Goal: Find specific page/section: Find specific page/section

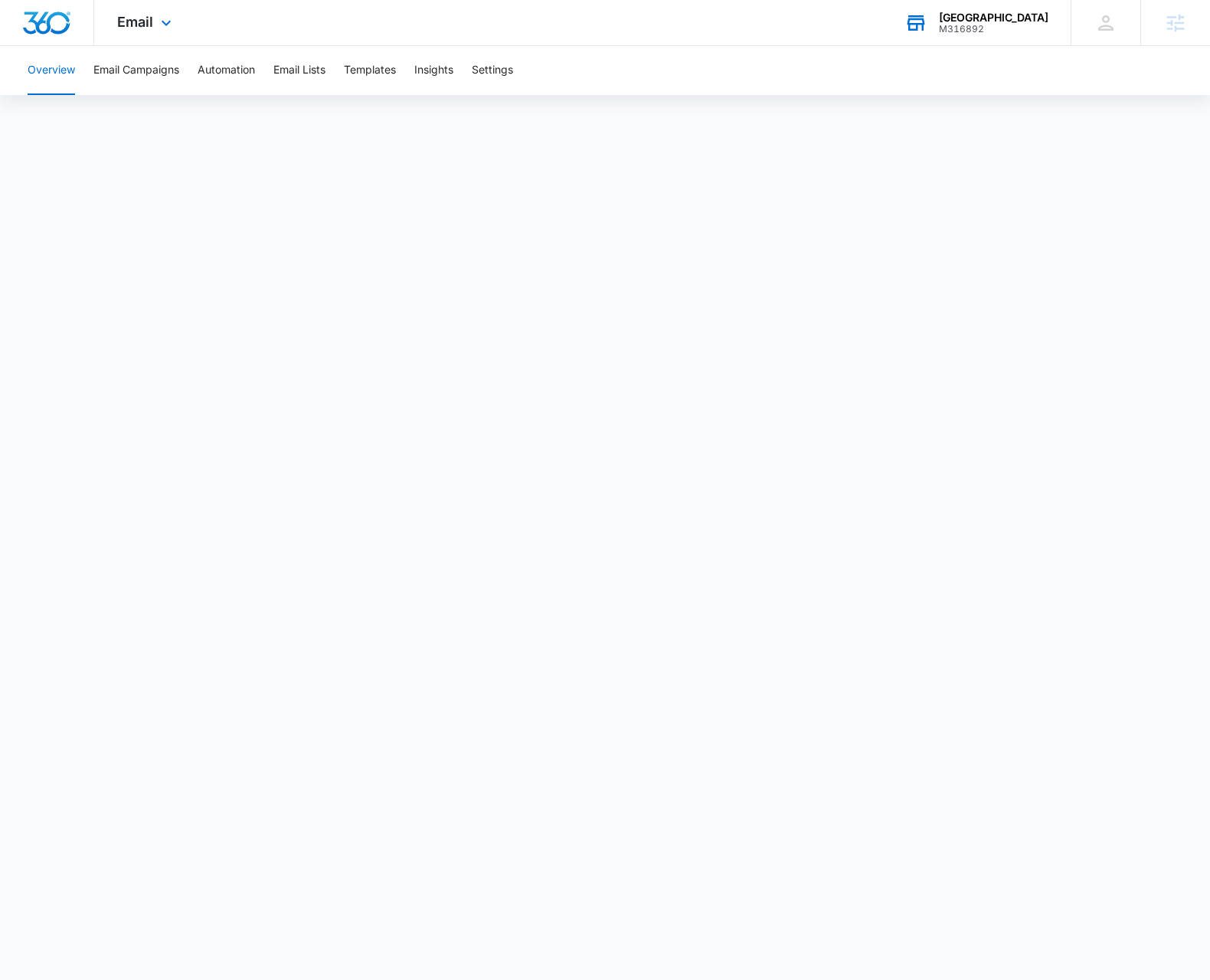
drag, startPoint x: 1052, startPoint y: 28, endPoint x: 1025, endPoint y: 31, distance: 27.2
click at [1038, 28] on div "RCMC Medical Center M316892 Your Accounts View All" at bounding box center [976, 22] width 189 height 46
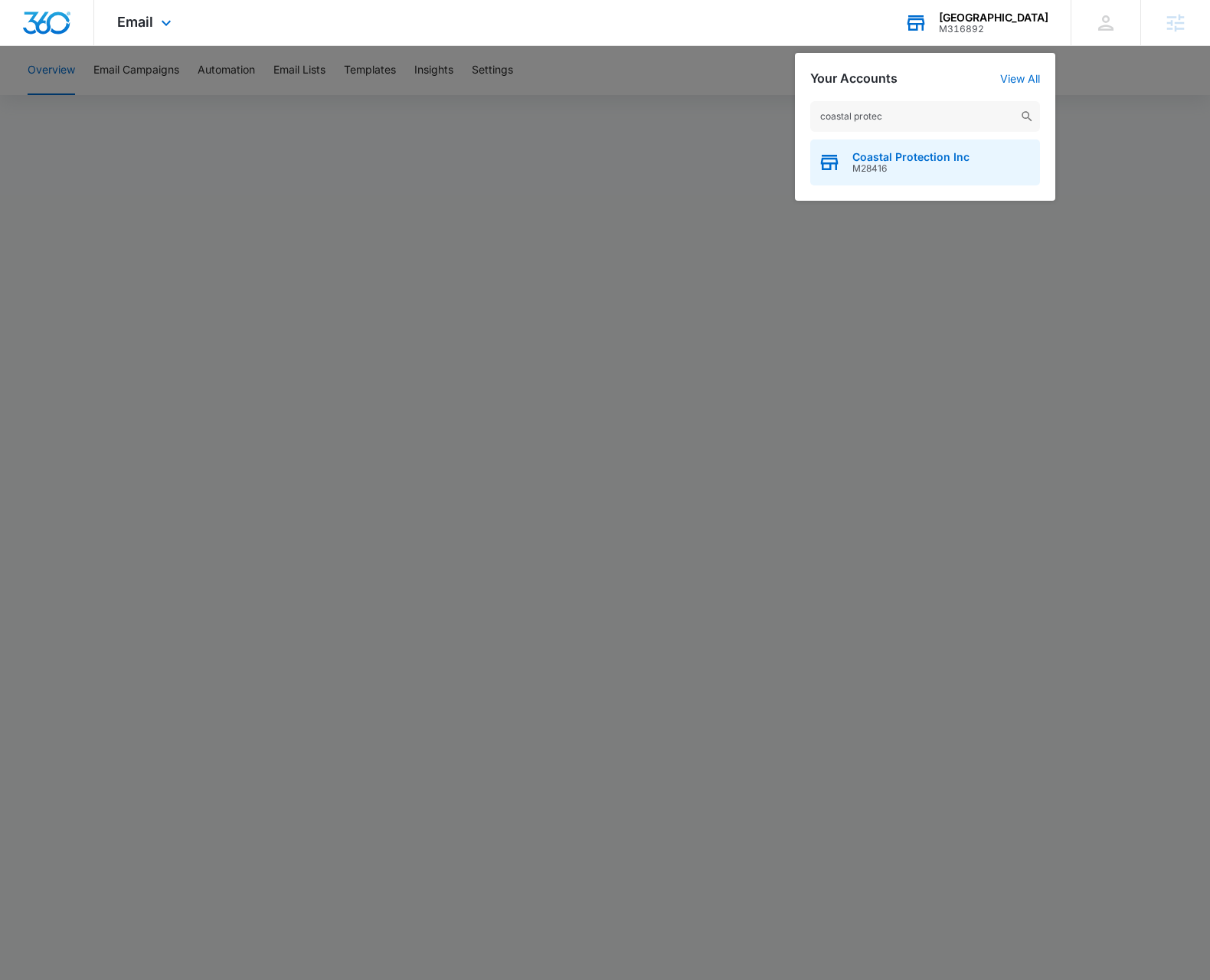
type input "coastal protec"
click at [913, 156] on span "Coastal Protection Inc" at bounding box center [911, 156] width 118 height 13
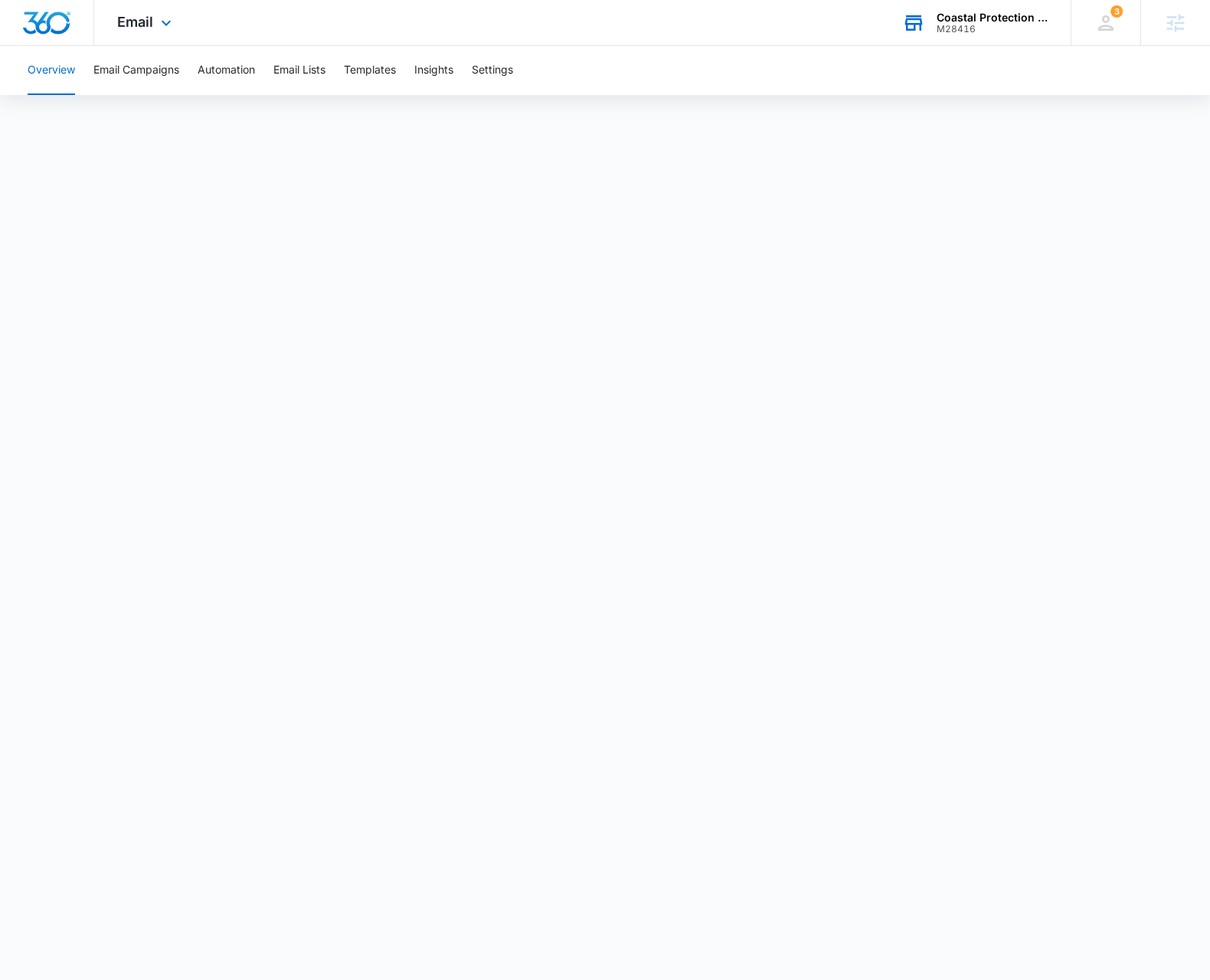
click at [152, 19] on div "Email Apps Reputation Websites Forms CRM Email Social Payments POS Content Ads …" at bounding box center [146, 22] width 104 height 46
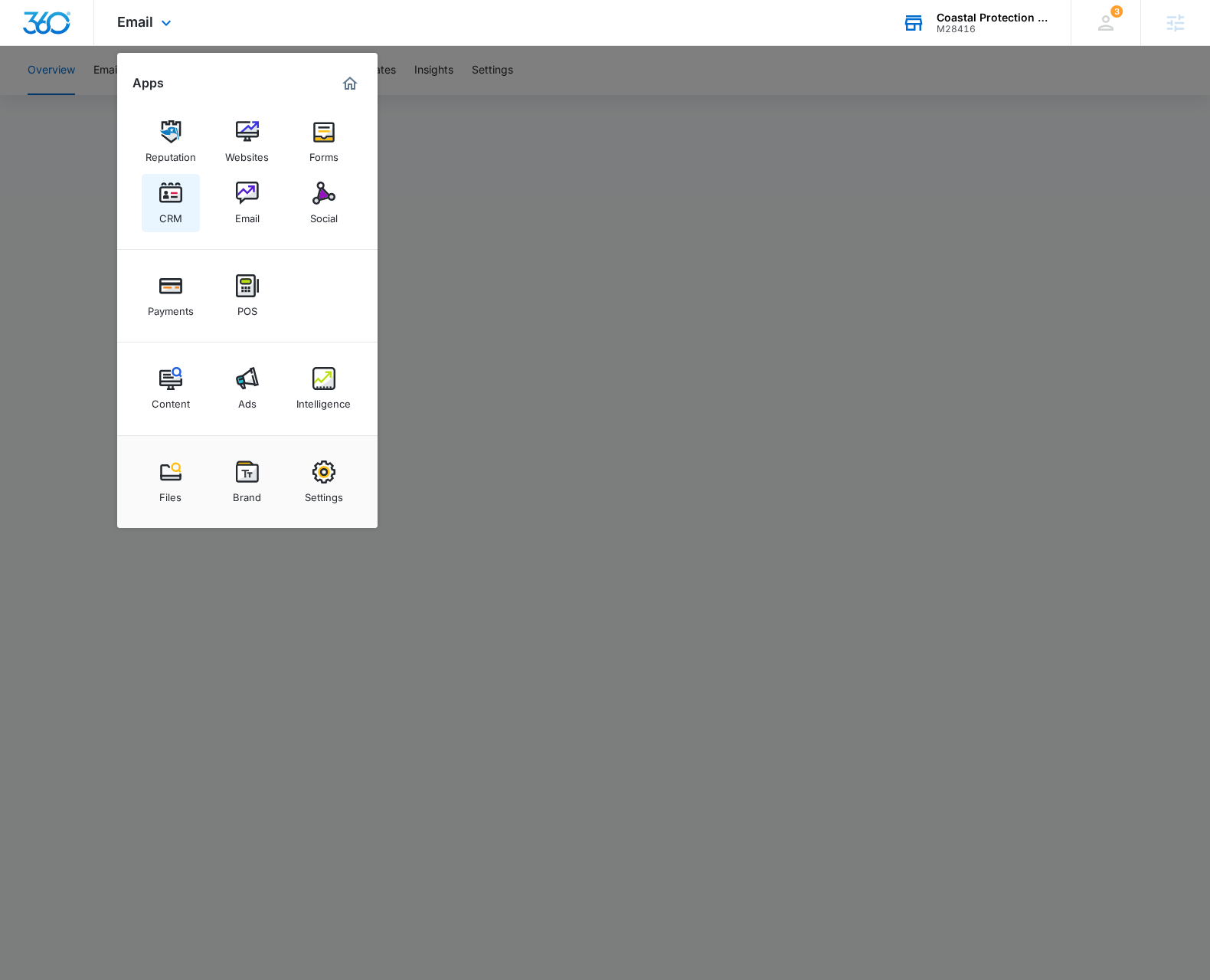
click at [175, 202] on img at bounding box center [171, 193] width 23 height 23
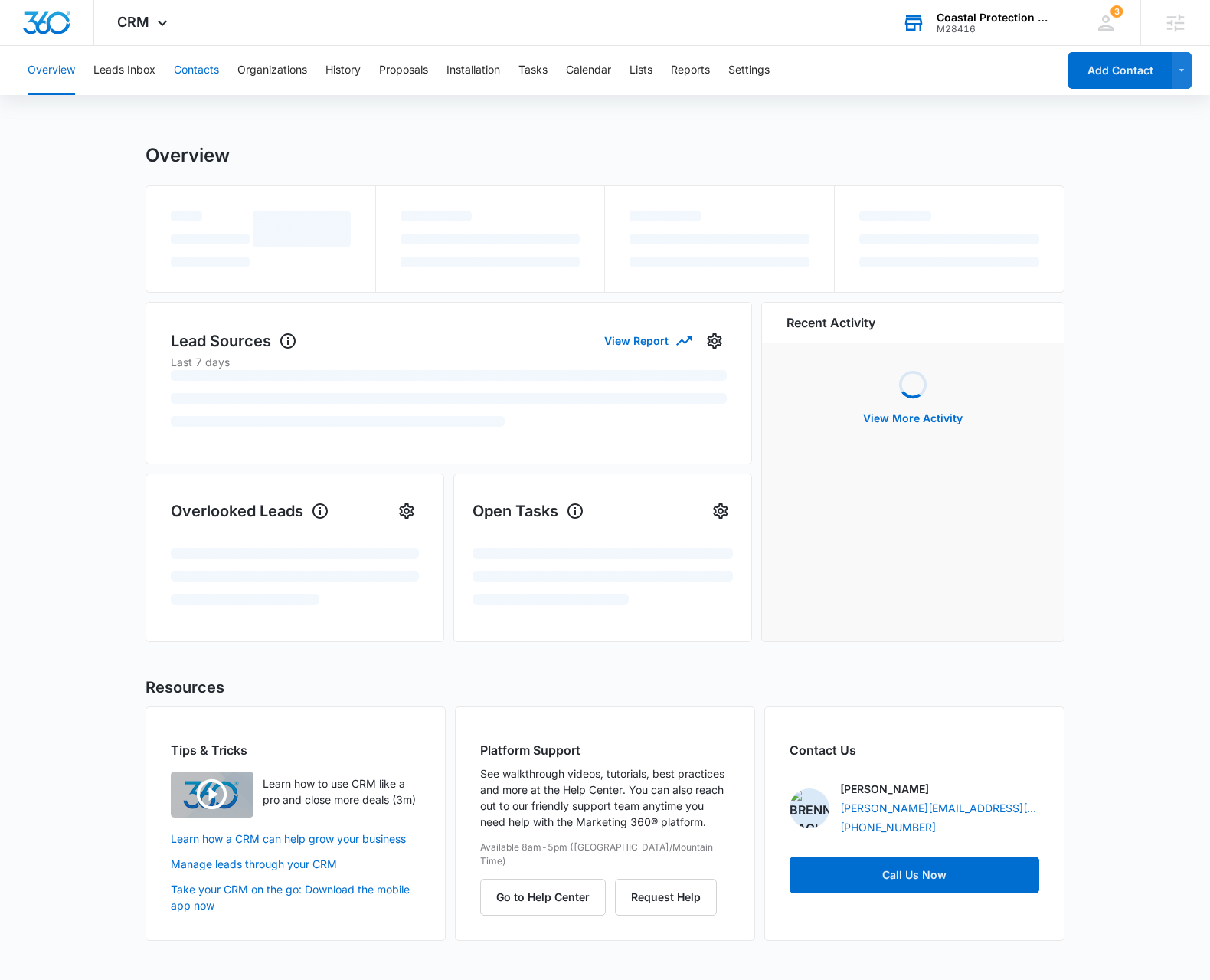
click at [193, 75] on button "Contacts" at bounding box center [196, 70] width 46 height 49
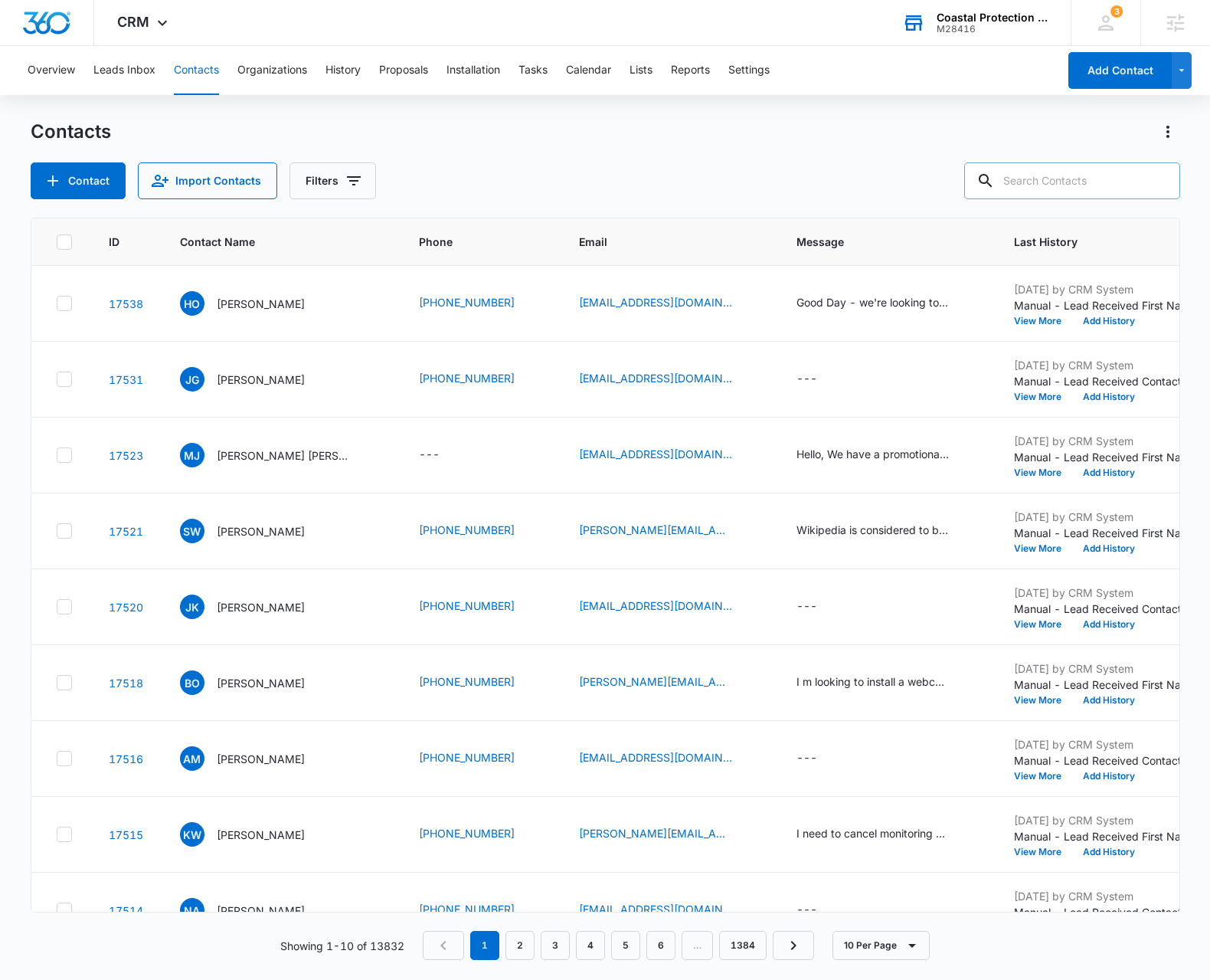
drag, startPoint x: 1081, startPoint y: 185, endPoint x: 1066, endPoint y: 191, distance: 16.2
click at [1077, 186] on input "text" at bounding box center [1072, 181] width 216 height 37
type input "heather"
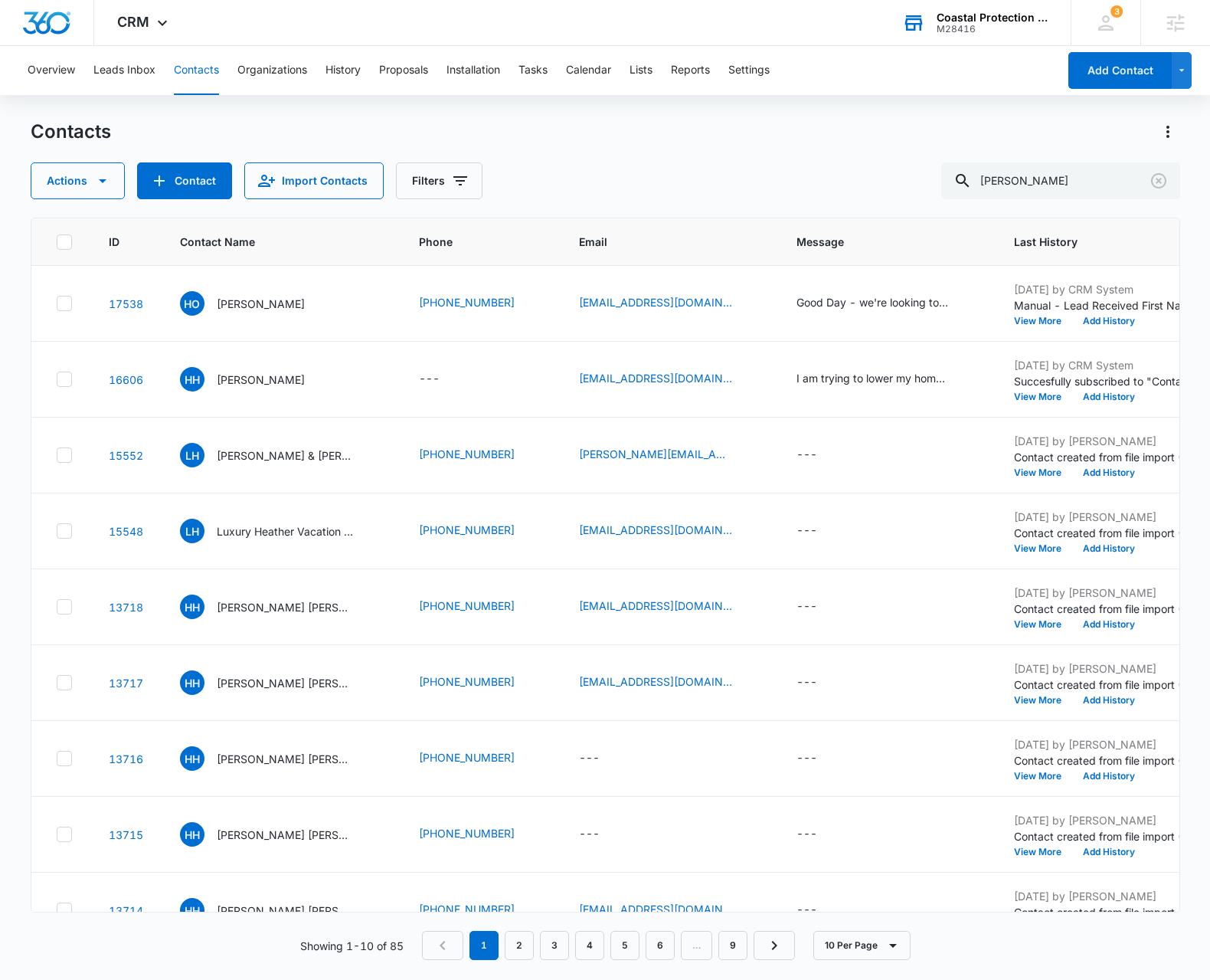
click at [1001, 19] on div "Coastal Protection Inc" at bounding box center [992, 17] width 112 height 13
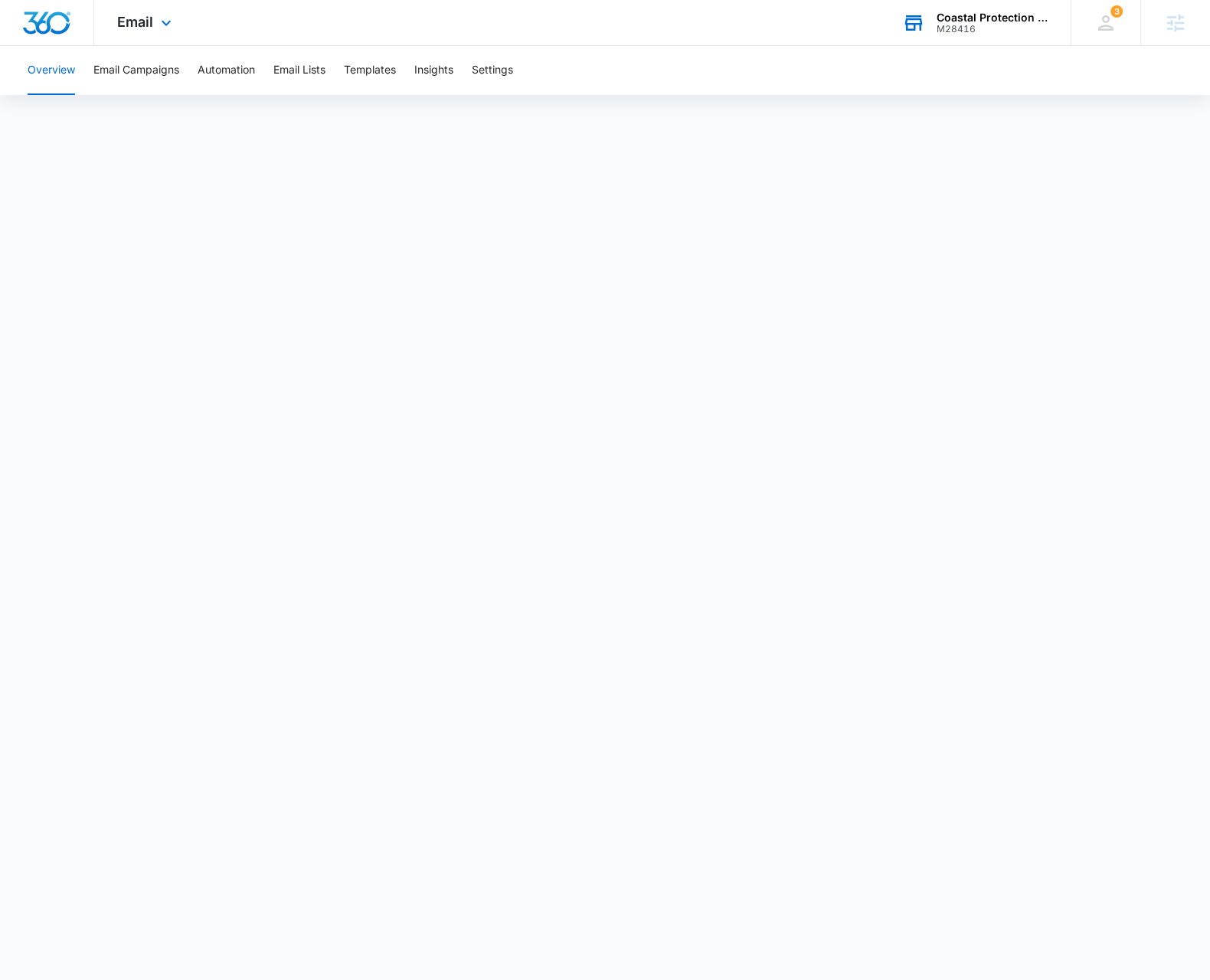
click at [967, 39] on div "Coastal Protection Inc M28416 Your Accounts View All" at bounding box center [974, 22] width 191 height 46
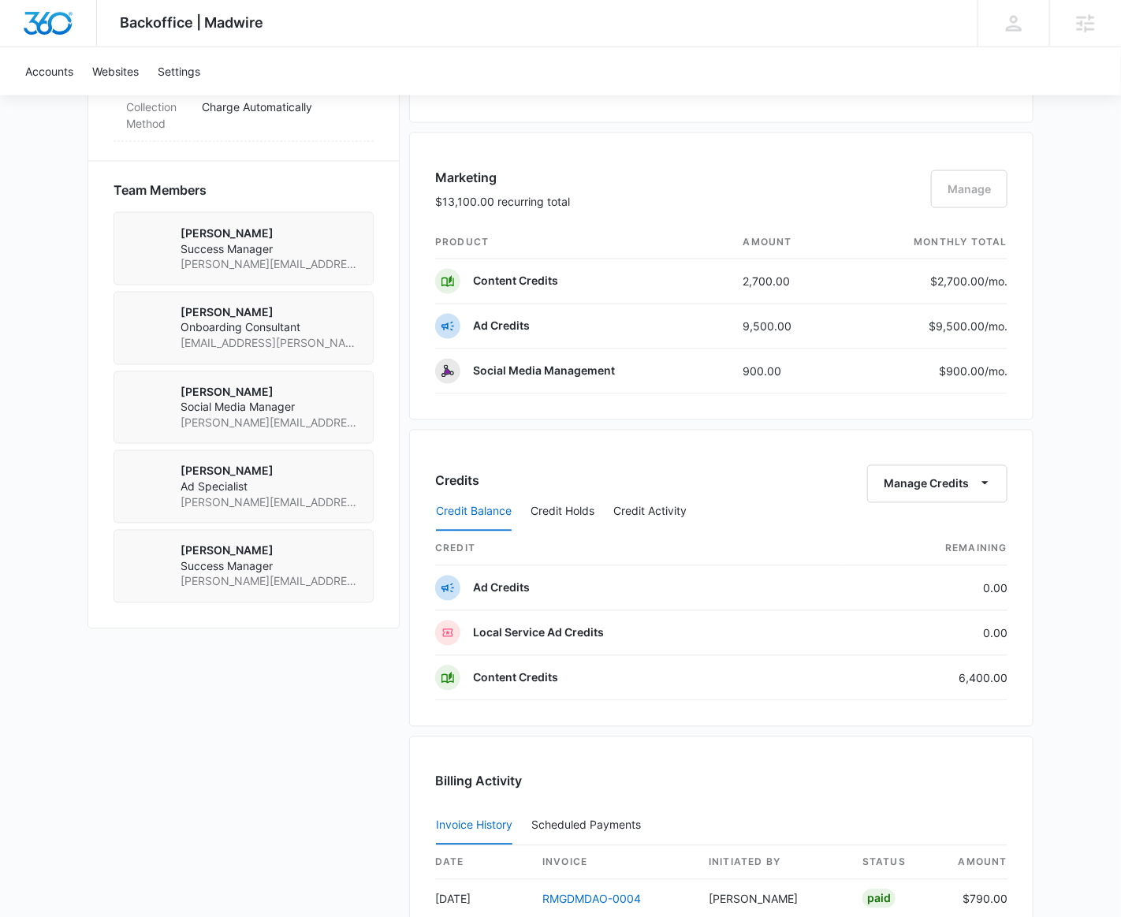
scroll to position [1075, 0]
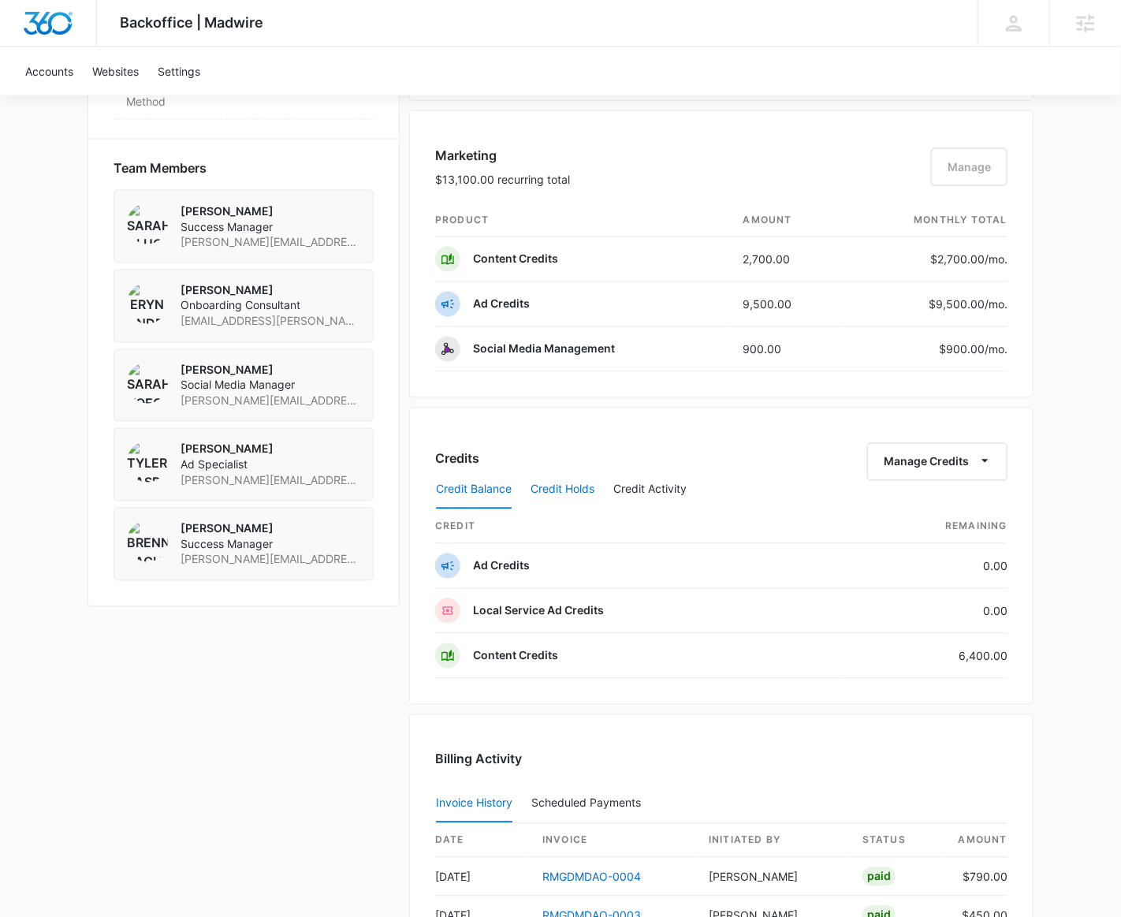
click at [532, 489] on button "Credit Holds" at bounding box center [563, 491] width 64 height 38
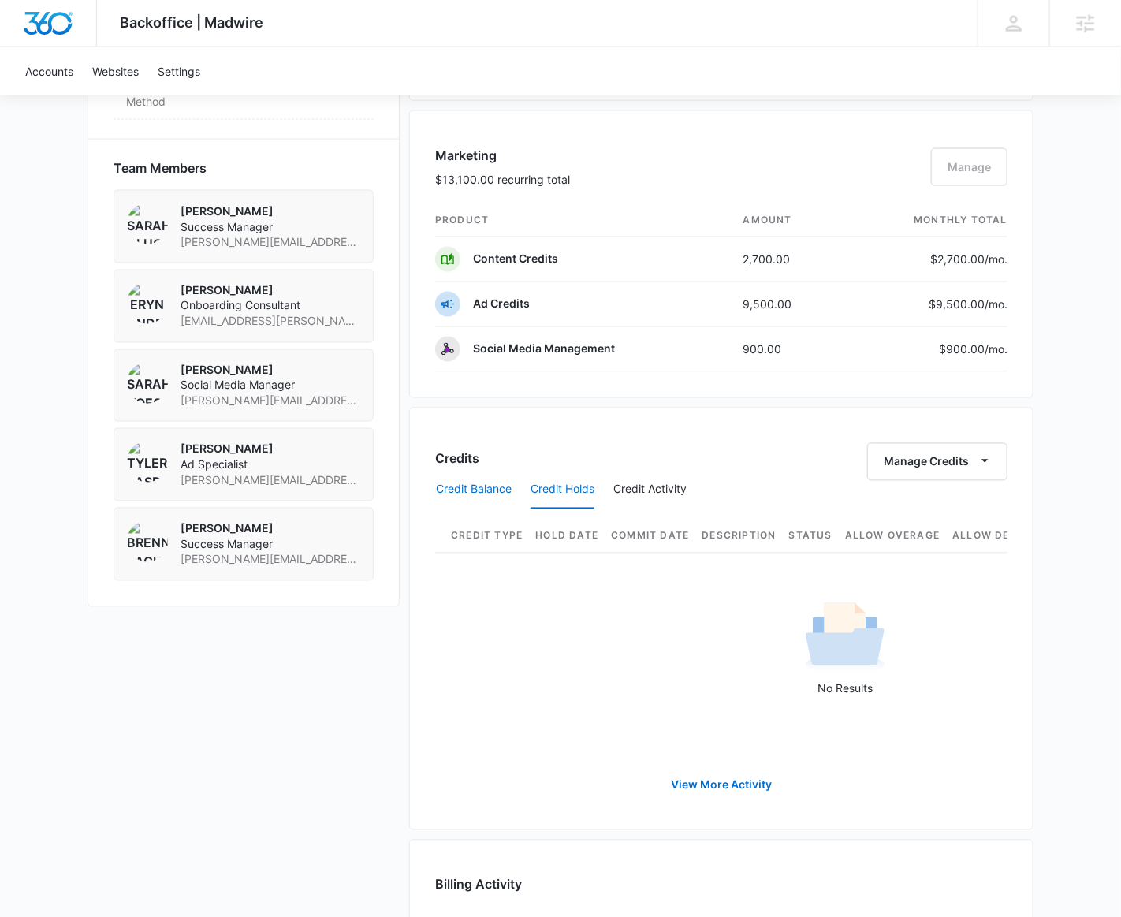
click at [458, 472] on button "Credit Balance" at bounding box center [474, 491] width 76 height 38
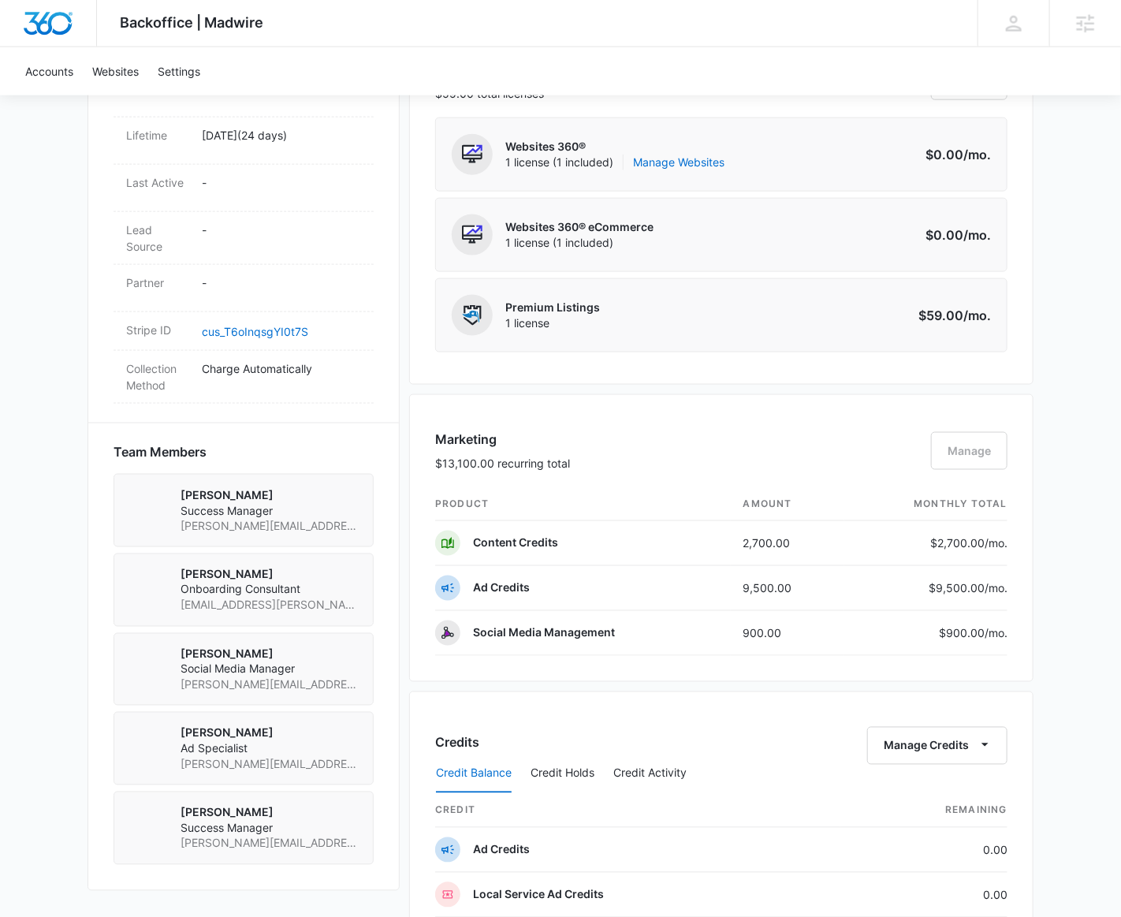
scroll to position [931, 0]
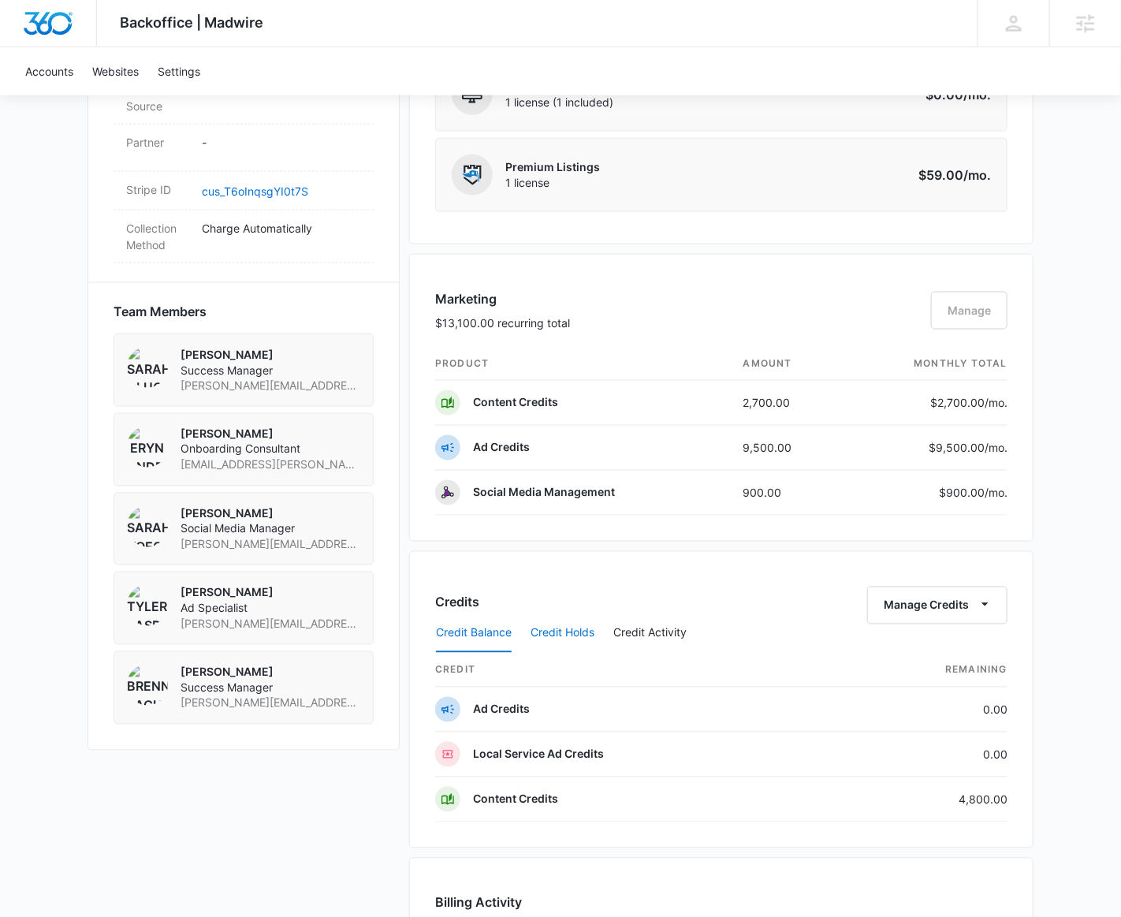
click at [567, 628] on button "Credit Holds" at bounding box center [563, 634] width 64 height 38
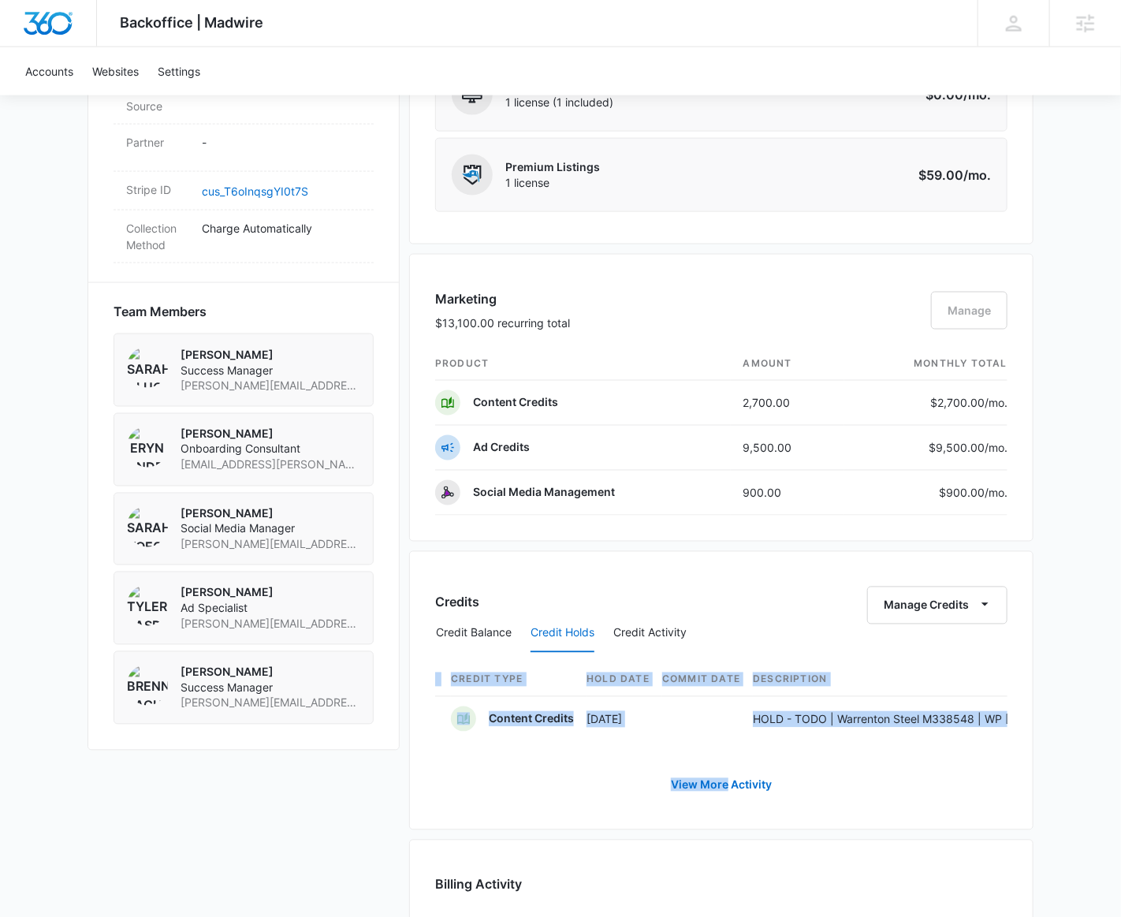
drag, startPoint x: 557, startPoint y: 755, endPoint x: 727, endPoint y: 763, distance: 170.5
click at [724, 780] on div "Credit Type Hold Date Commit Date Description Status Allow Overage Allow Defici…" at bounding box center [721, 729] width 572 height 151
click at [725, 757] on div "Credit Type Hold Date Commit Date Description Status Allow Overage Allow Defici…" at bounding box center [721, 729] width 572 height 151
click at [722, 754] on div "Credit Type Hold Date Commit Date Description Status Allow Overage Allow Defici…" at bounding box center [721, 729] width 572 height 151
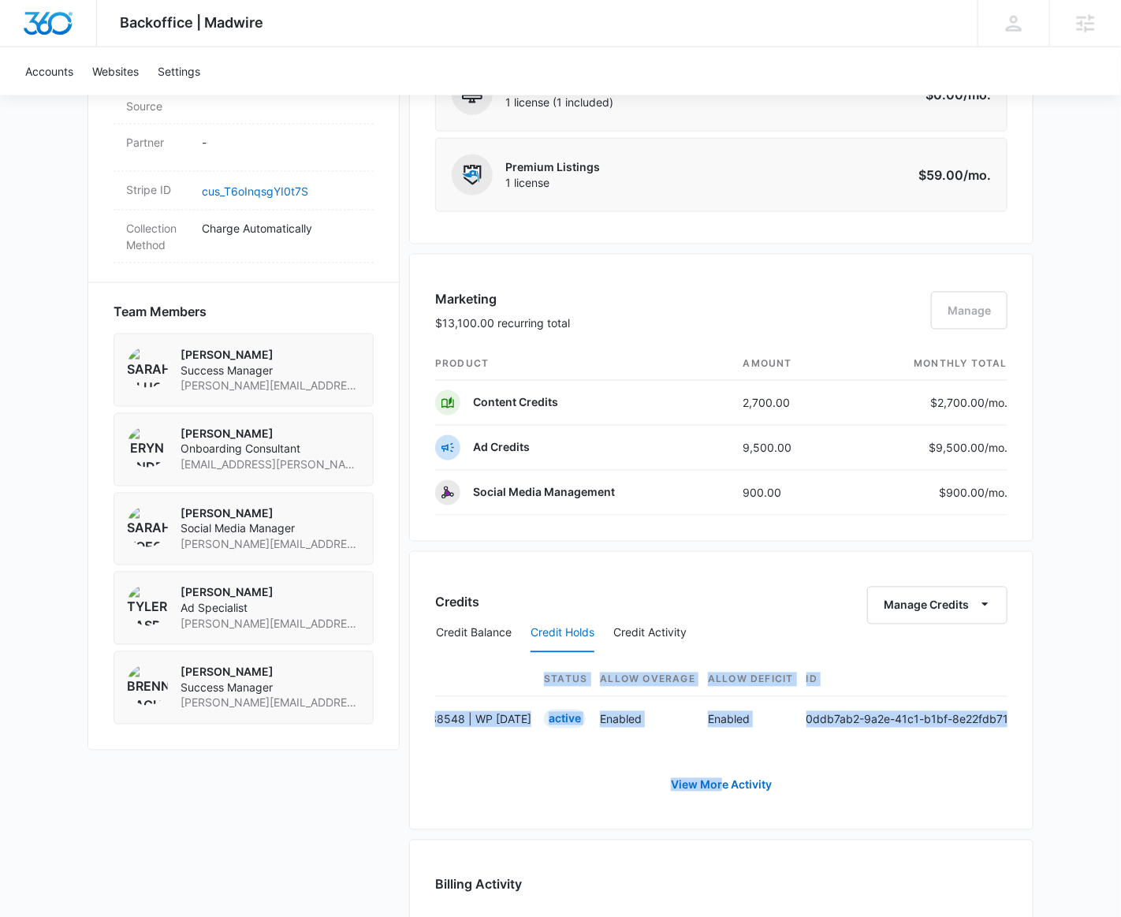
click at [620, 768] on div "View More Activity" at bounding box center [721, 785] width 572 height 38
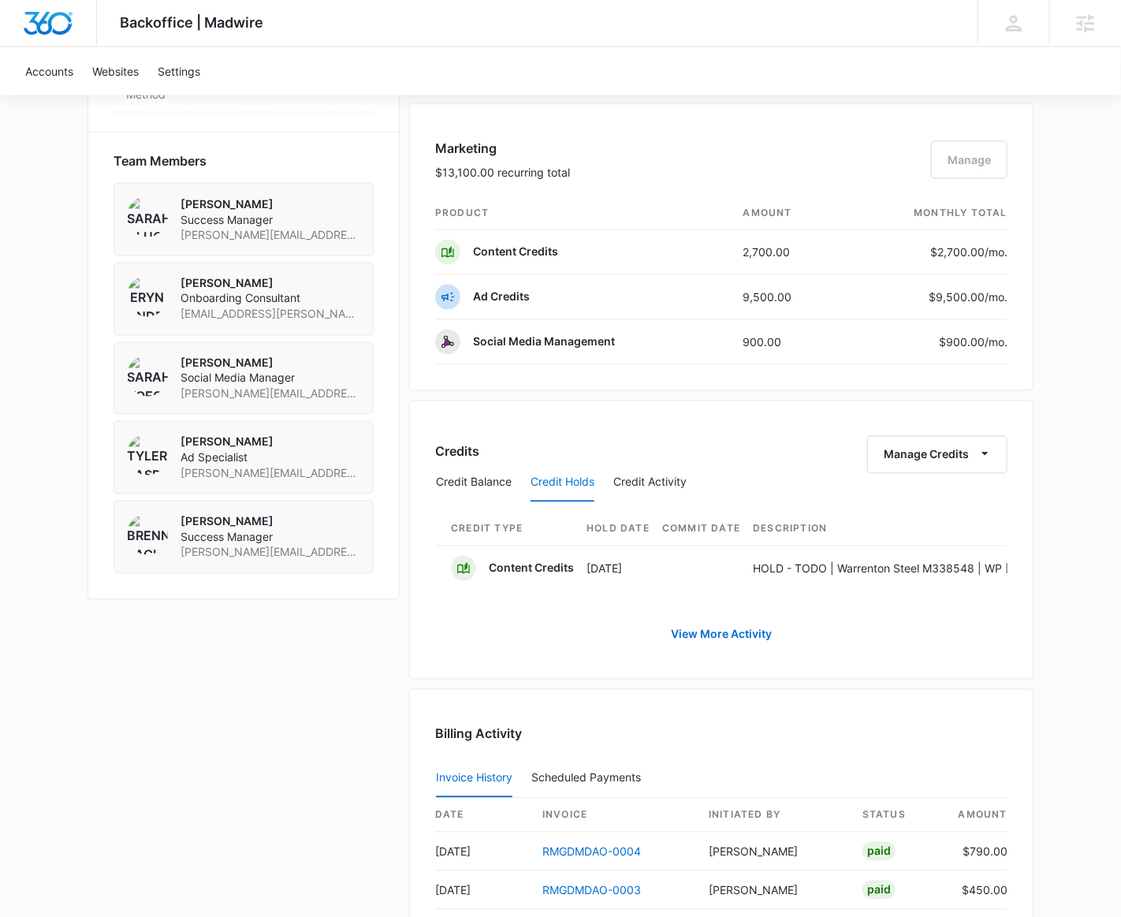
scroll to position [1147, 0]
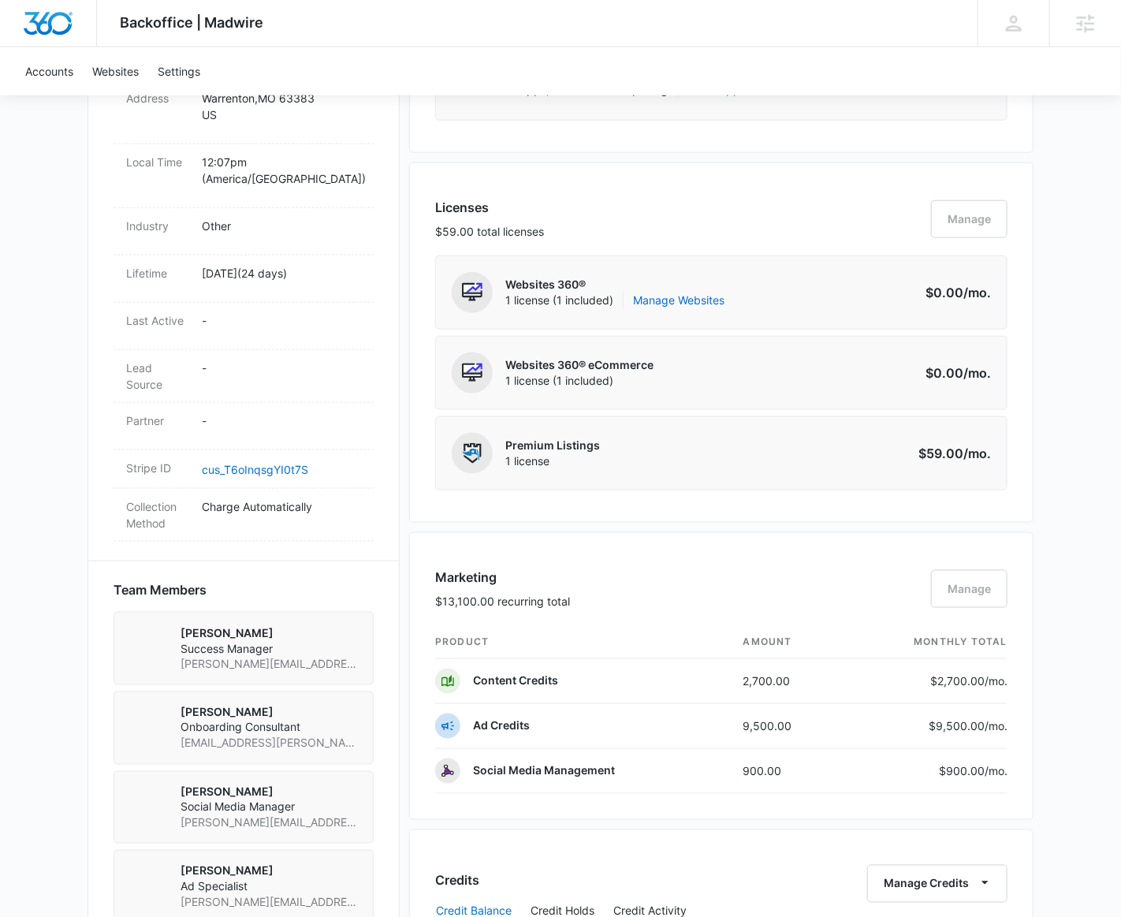
scroll to position [859, 0]
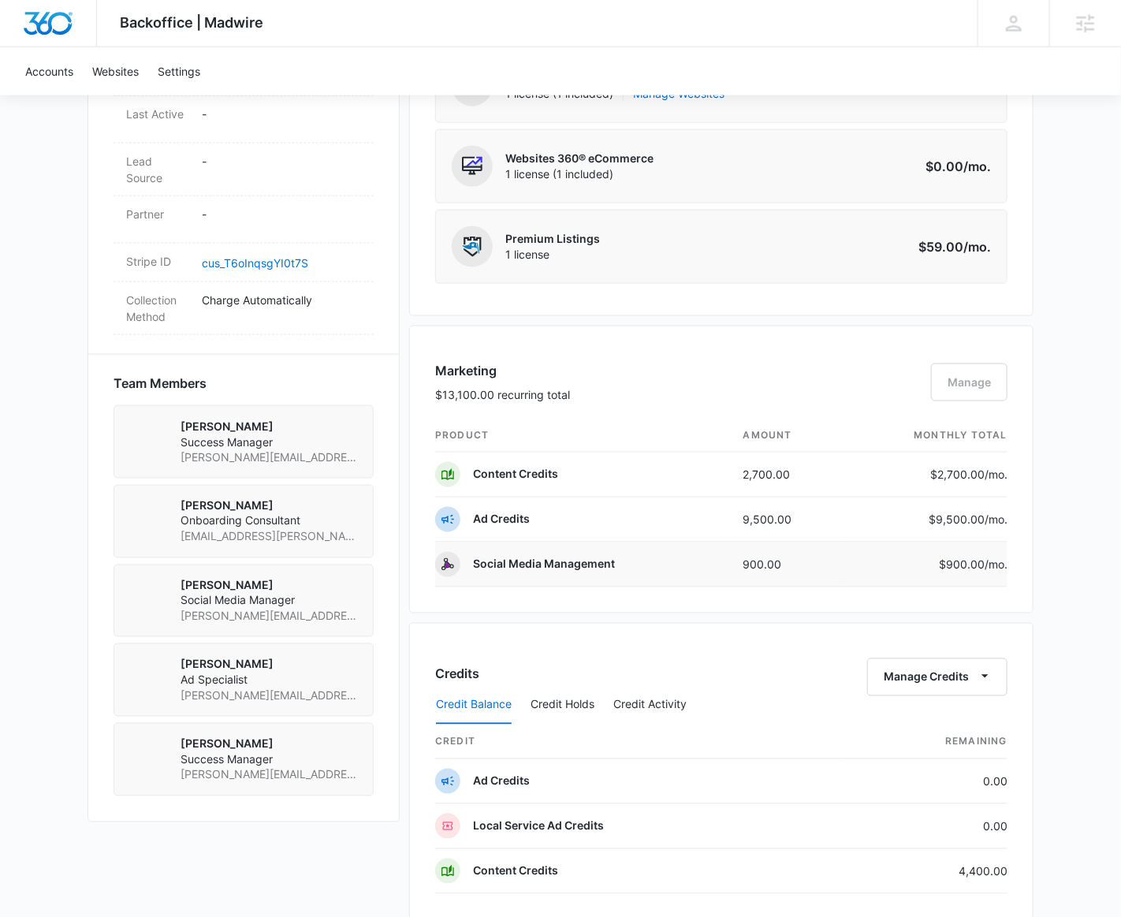
scroll to position [1003, 0]
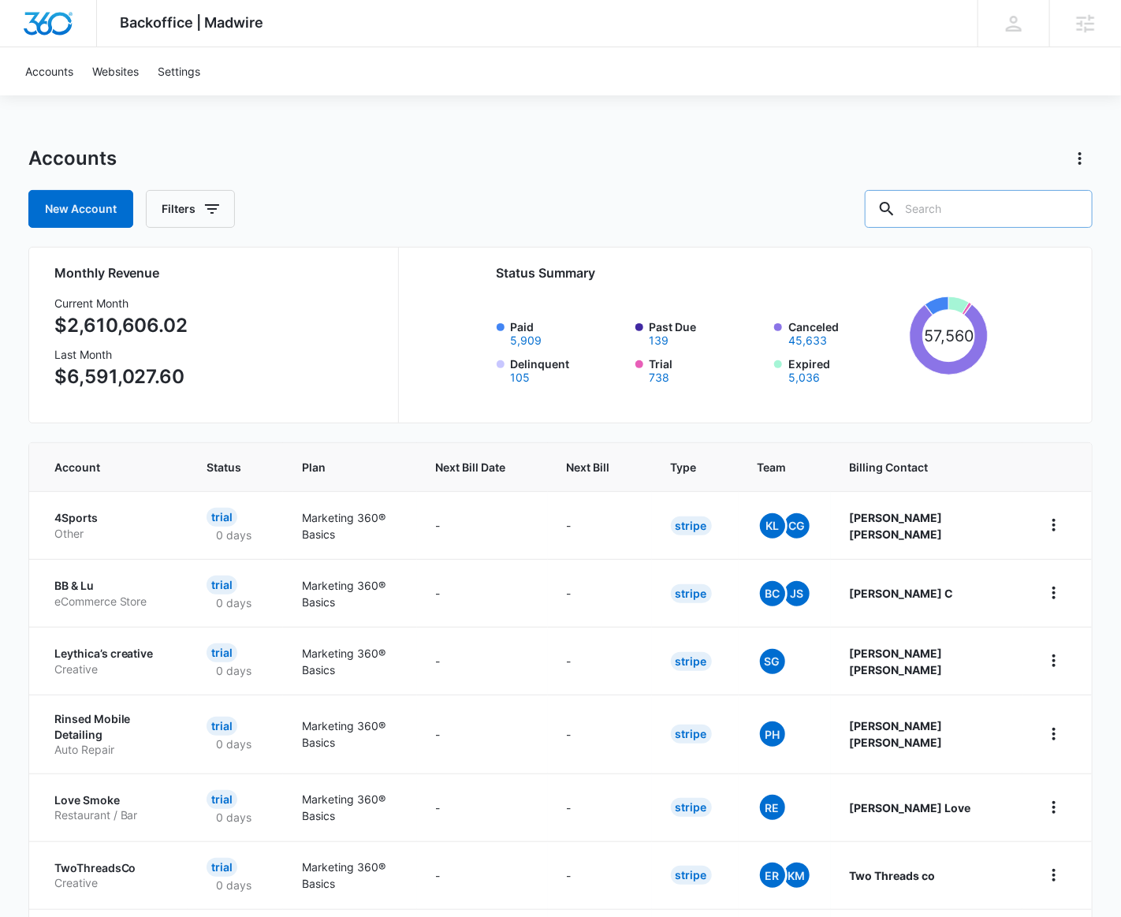
click at [958, 218] on input "text" at bounding box center [979, 209] width 228 height 38
drag, startPoint x: 971, startPoint y: 211, endPoint x: 968, endPoint y: 220, distance: 9.2
click at [970, 217] on input "text" at bounding box center [979, 209] width 228 height 38
type input "M12466"
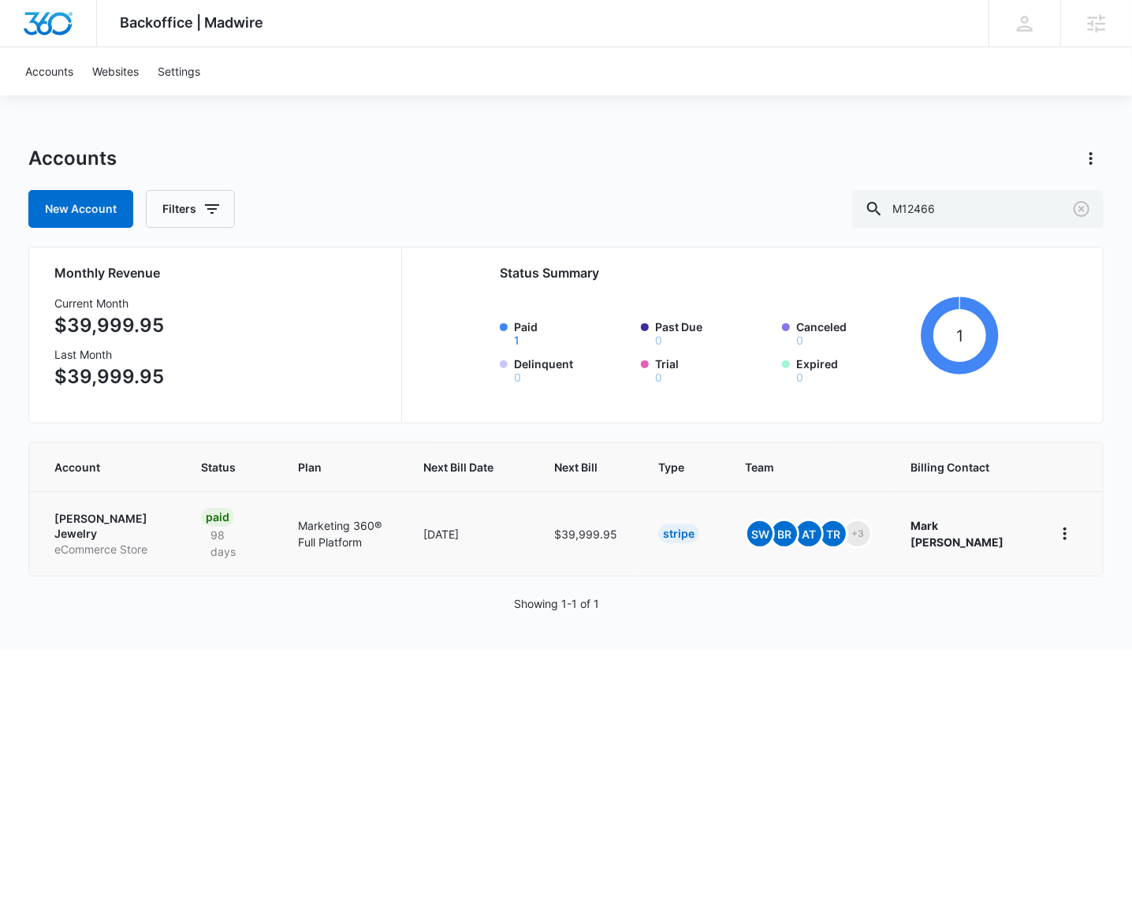
click at [128, 531] on p "Riddle's Jewelry" at bounding box center [109, 526] width 110 height 31
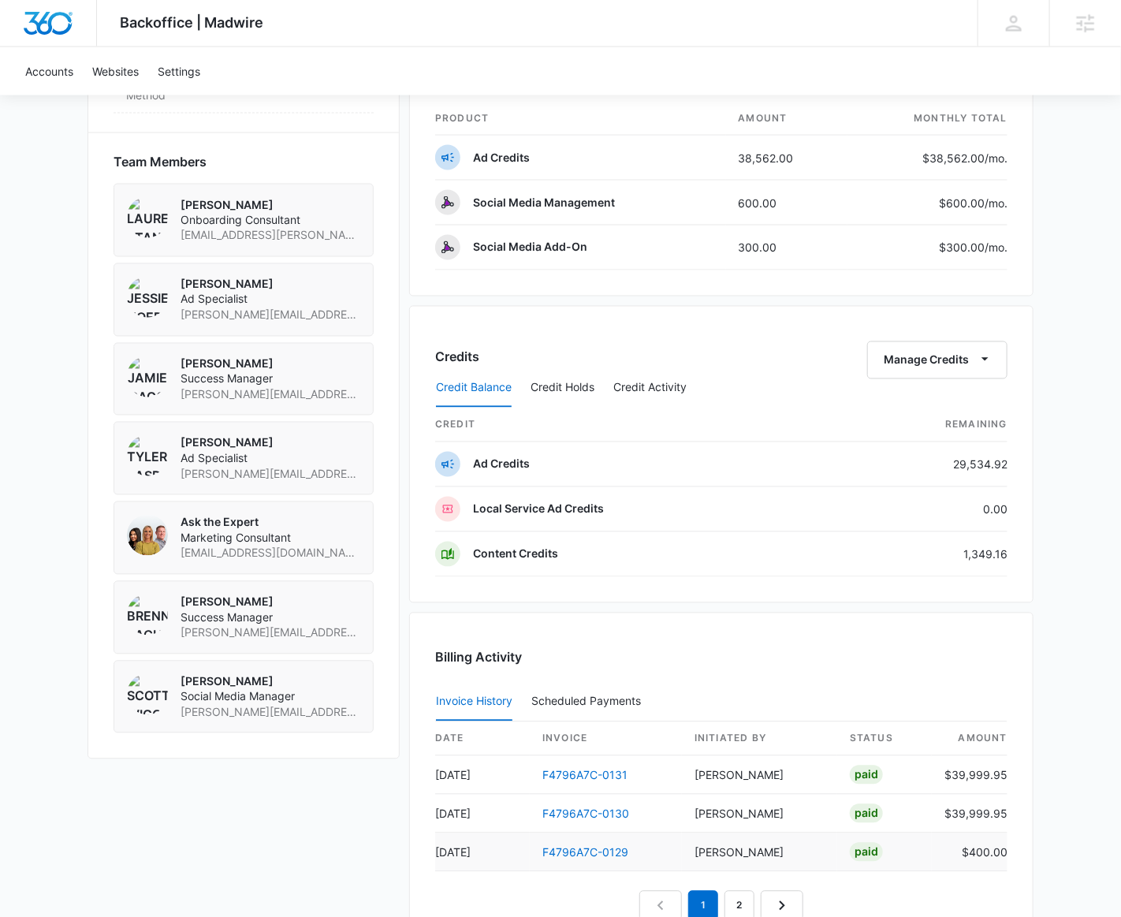
scroll to position [1147, 0]
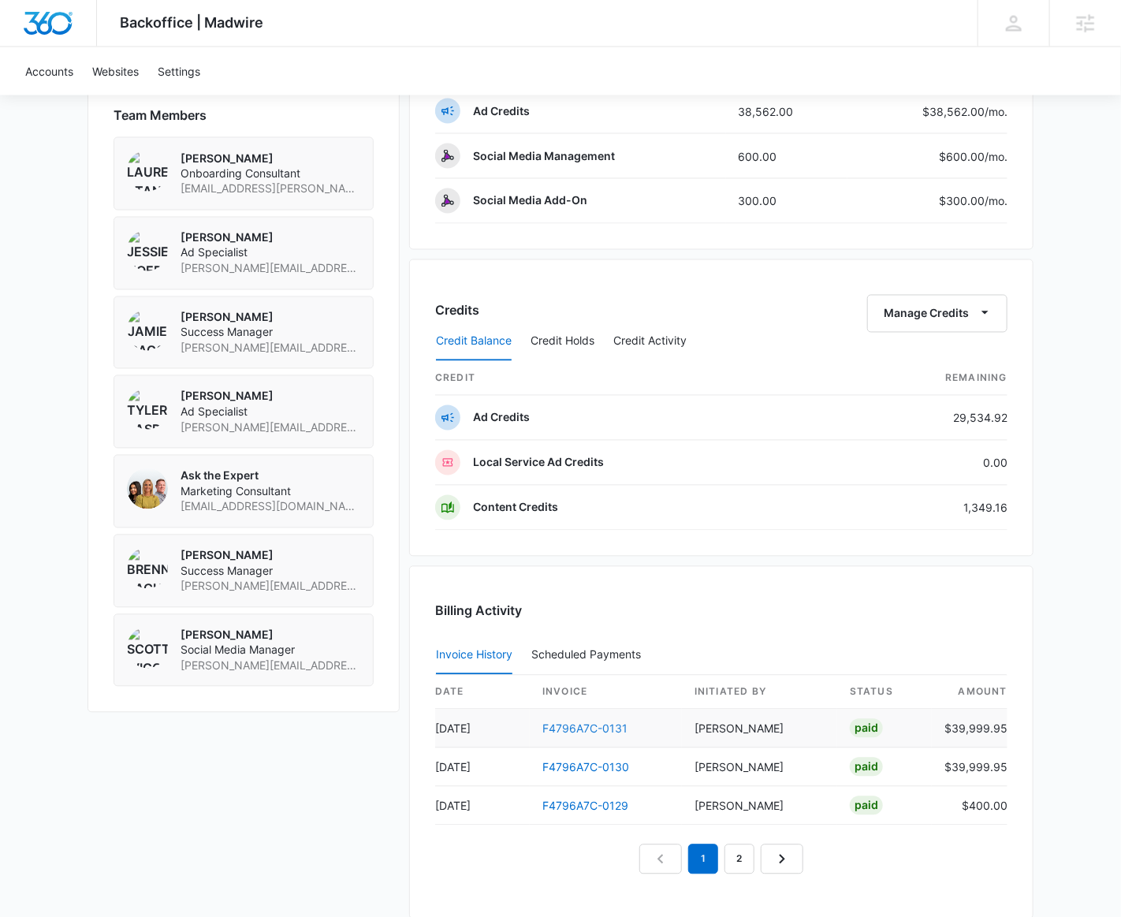
click at [610, 723] on link "F4796A7C-0131" at bounding box center [585, 728] width 85 height 13
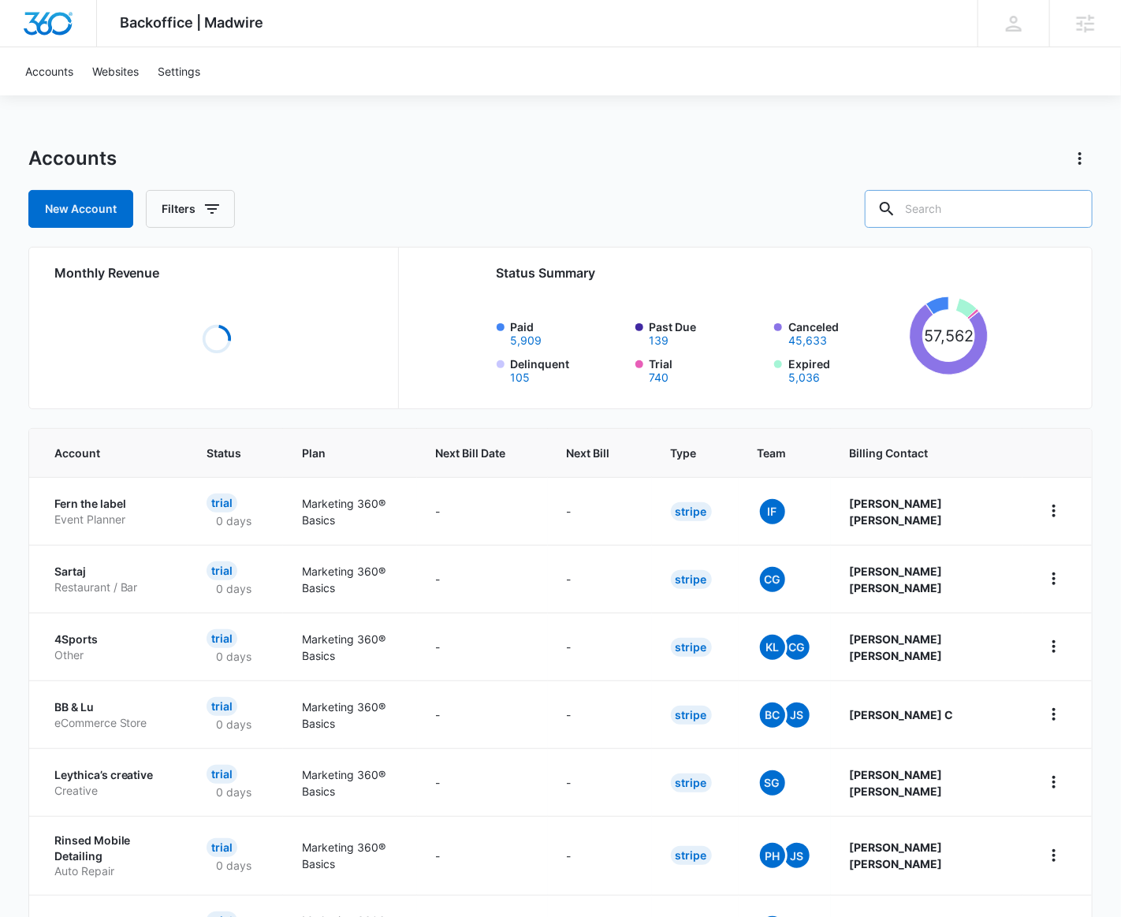
click at [985, 207] on input "text" at bounding box center [979, 209] width 228 height 38
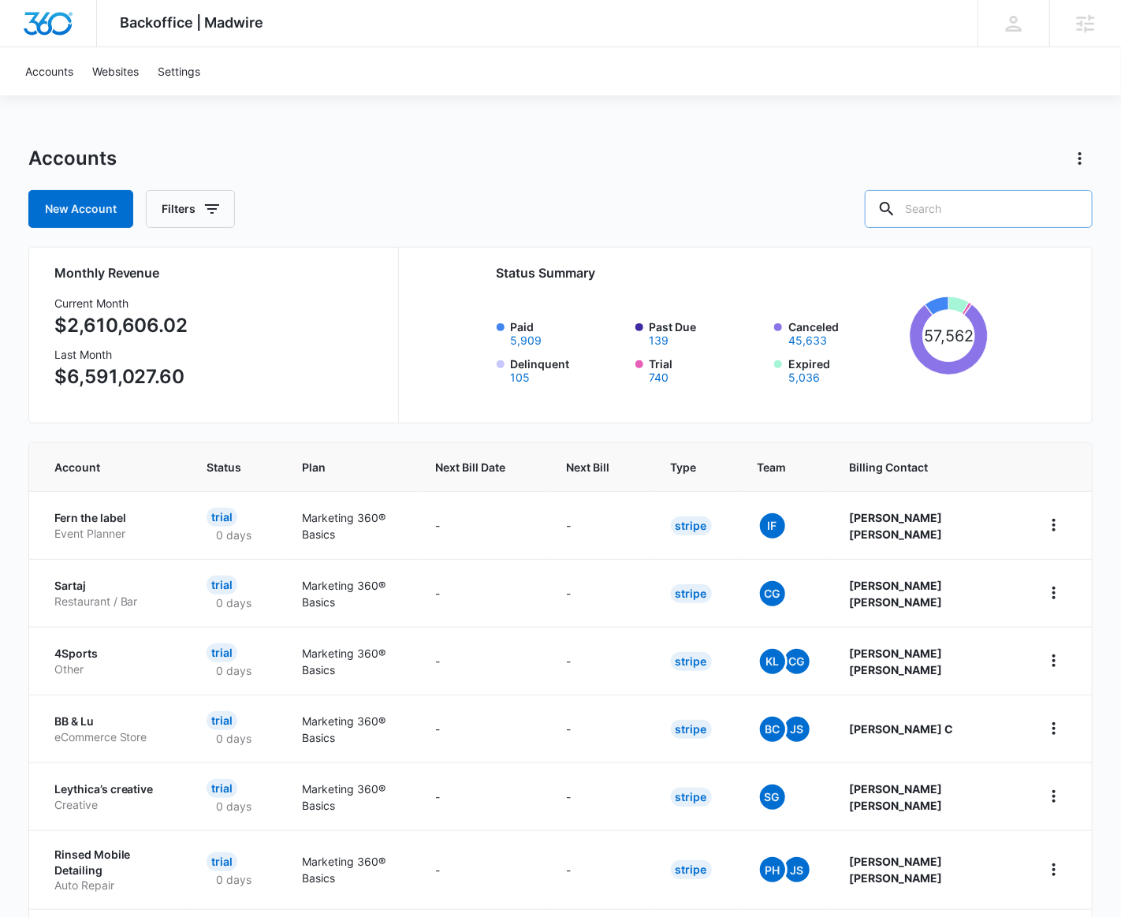
click at [1001, 210] on input "text" at bounding box center [979, 209] width 228 height 38
type input "Purebulk"
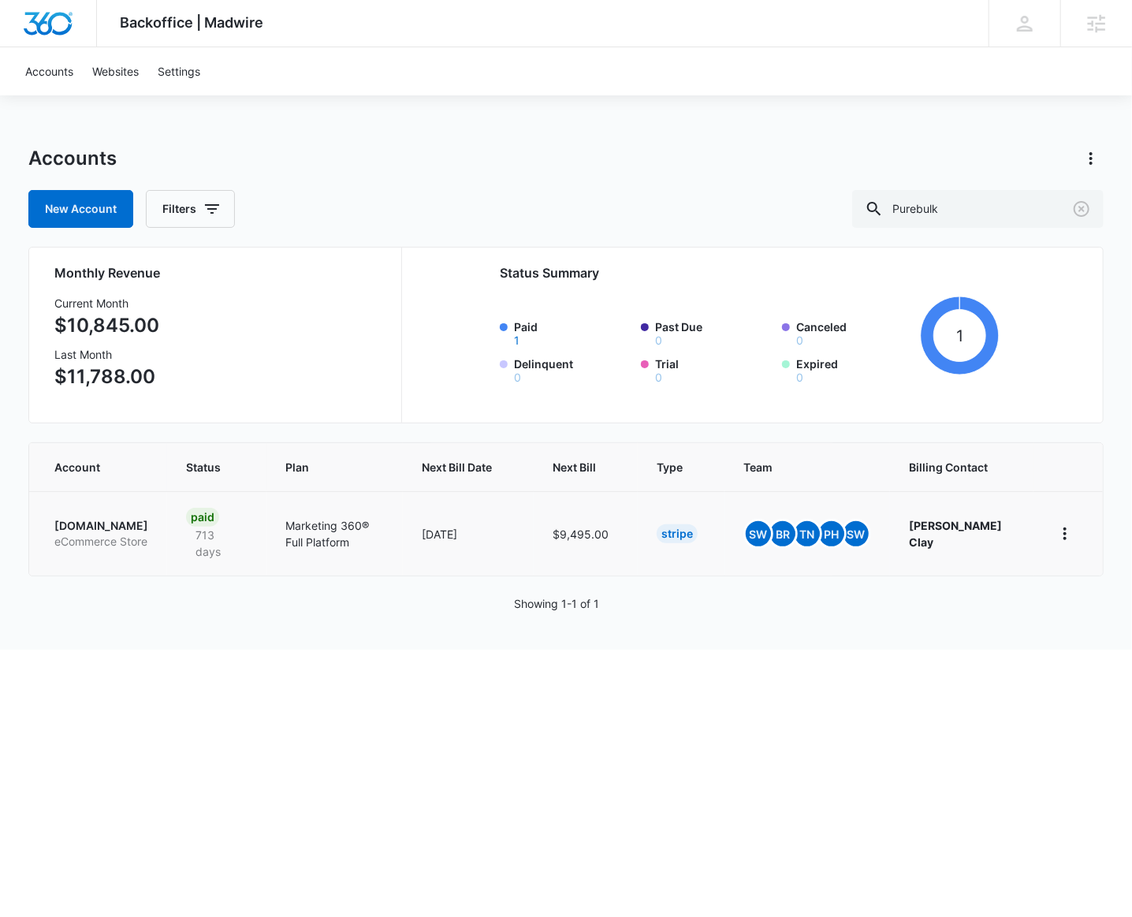
click at [126, 536] on p "eCommerce Store" at bounding box center [101, 542] width 94 height 16
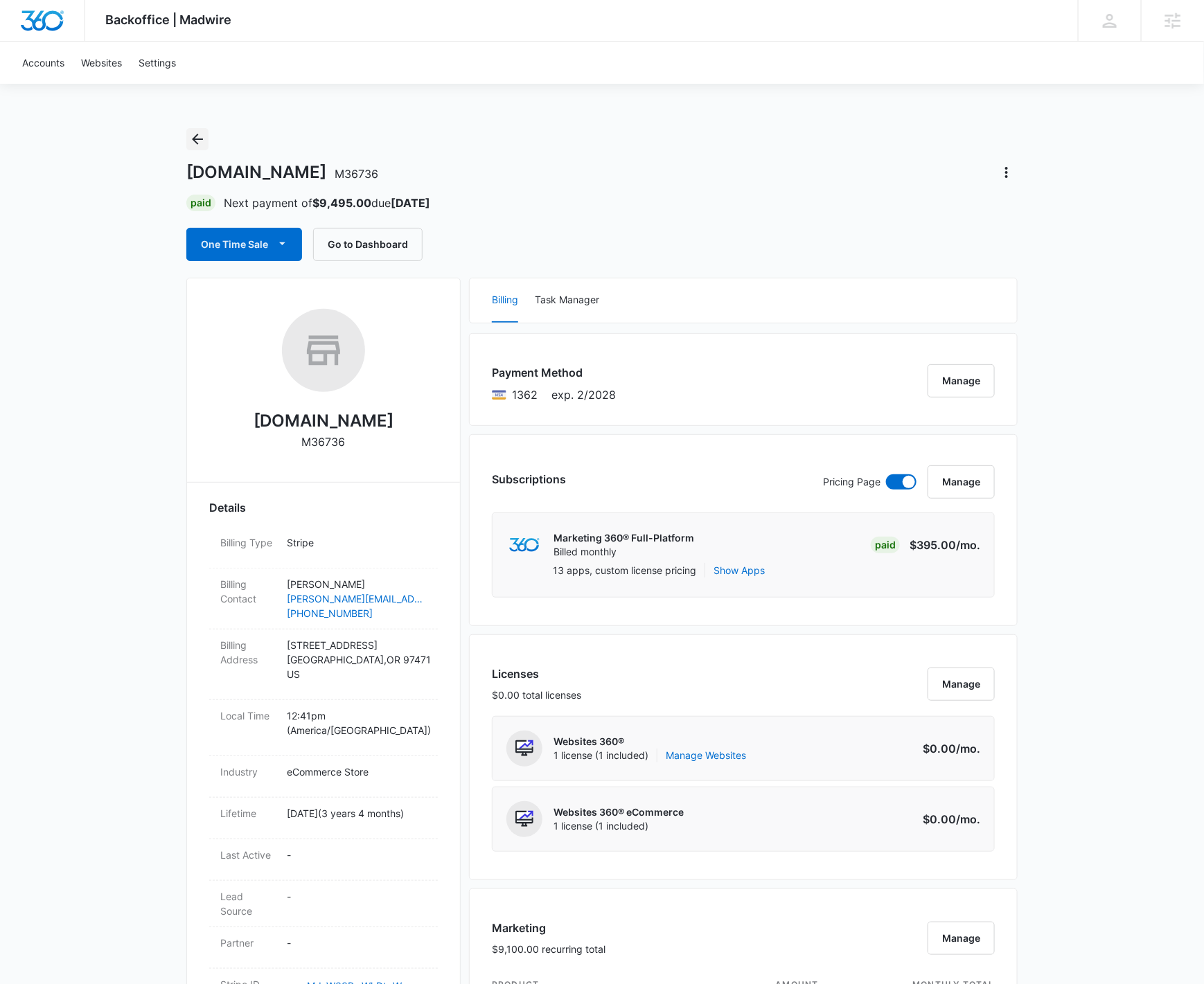
click at [198, 141] on icon "Back" at bounding box center [197, 139] width 17 height 17
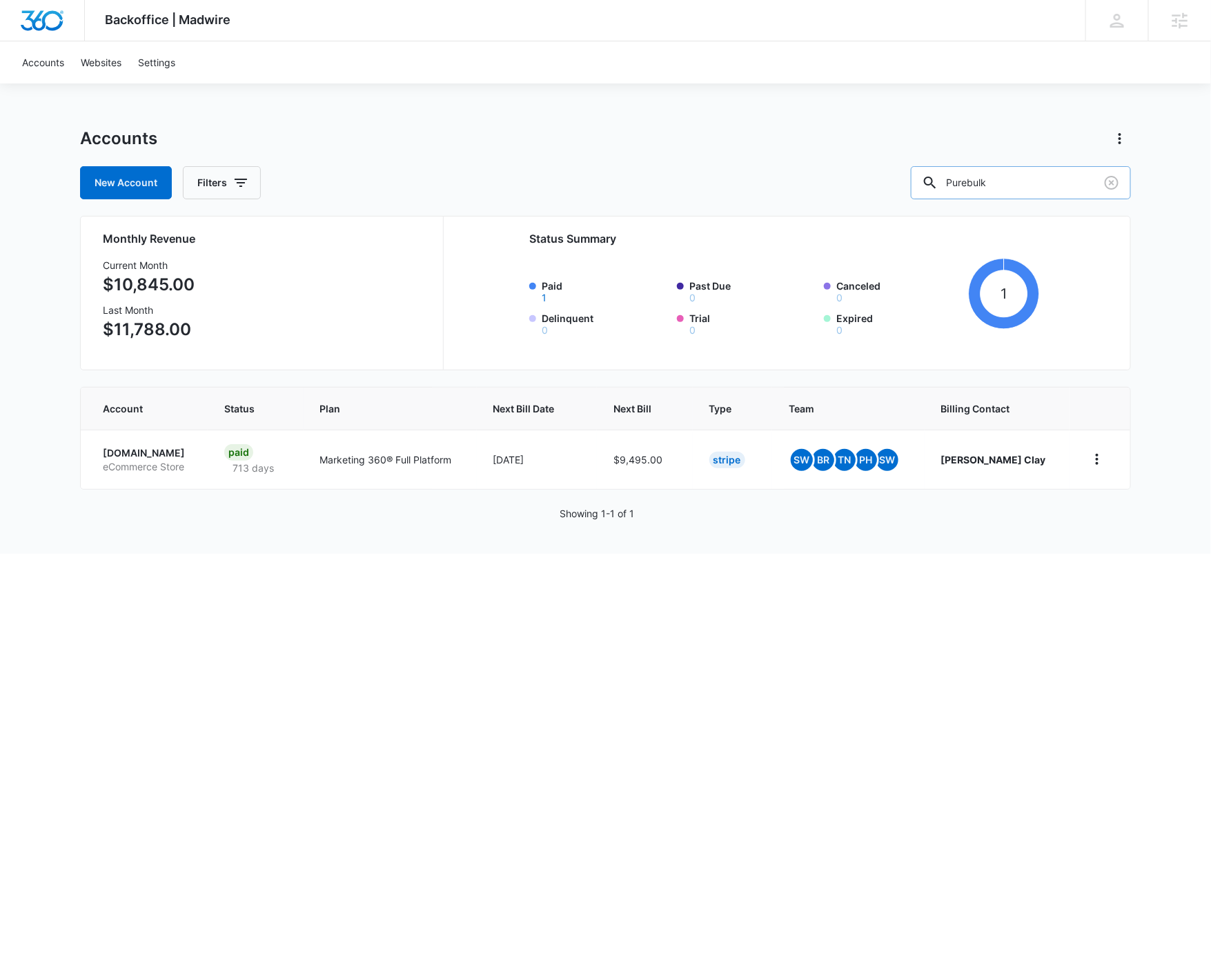
click at [990, 192] on input "Purebulk" at bounding box center [1021, 183] width 220 height 33
type input "hubler"
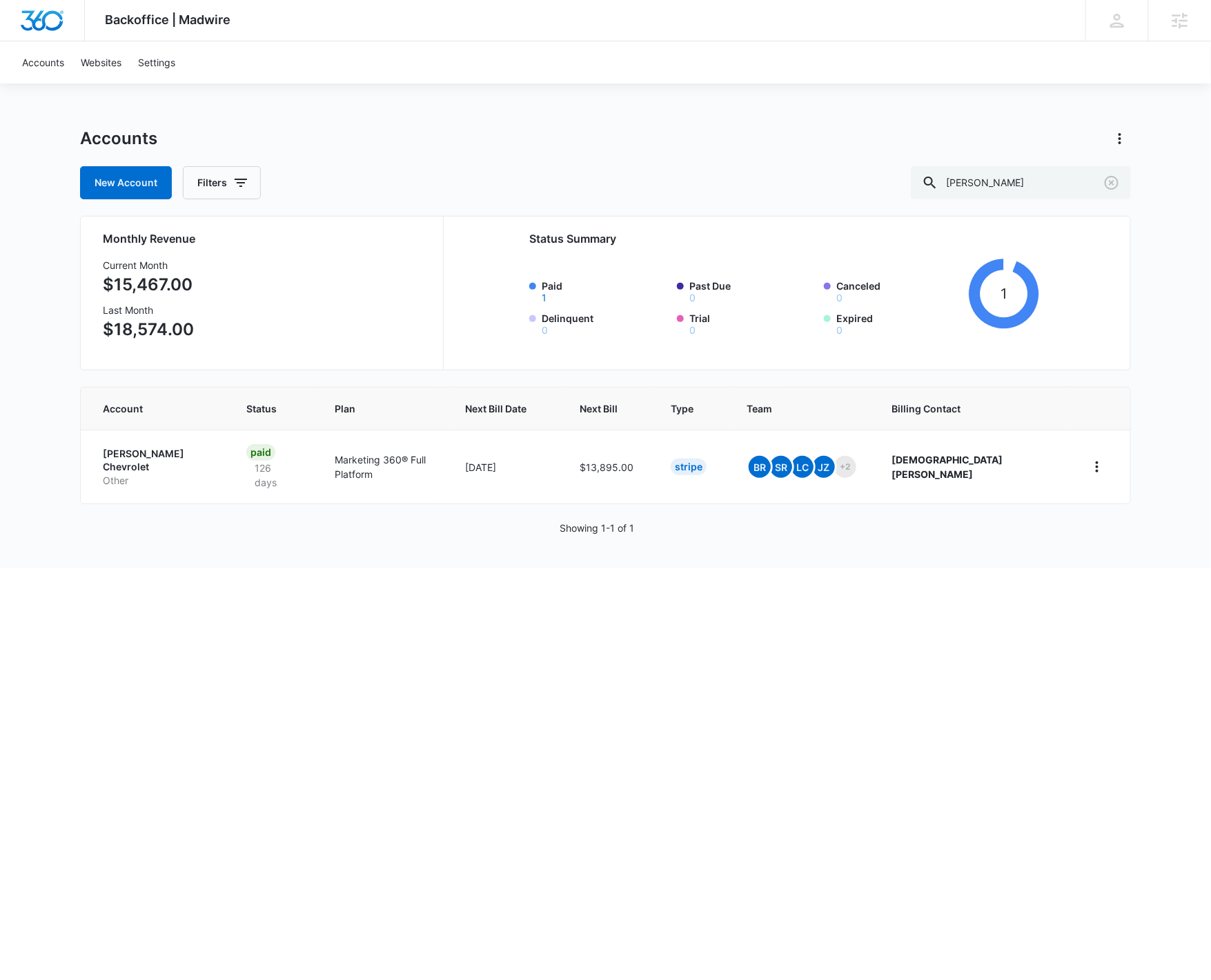
click at [63, 460] on div "Backoffice | Madwire Apps Settings BR Brennan Rachman brennan.rachman@madwire.c…" at bounding box center [606, 284] width 1211 height 569
click at [160, 455] on p "Christi Hubler Chevrolet" at bounding box center [158, 460] width 110 height 27
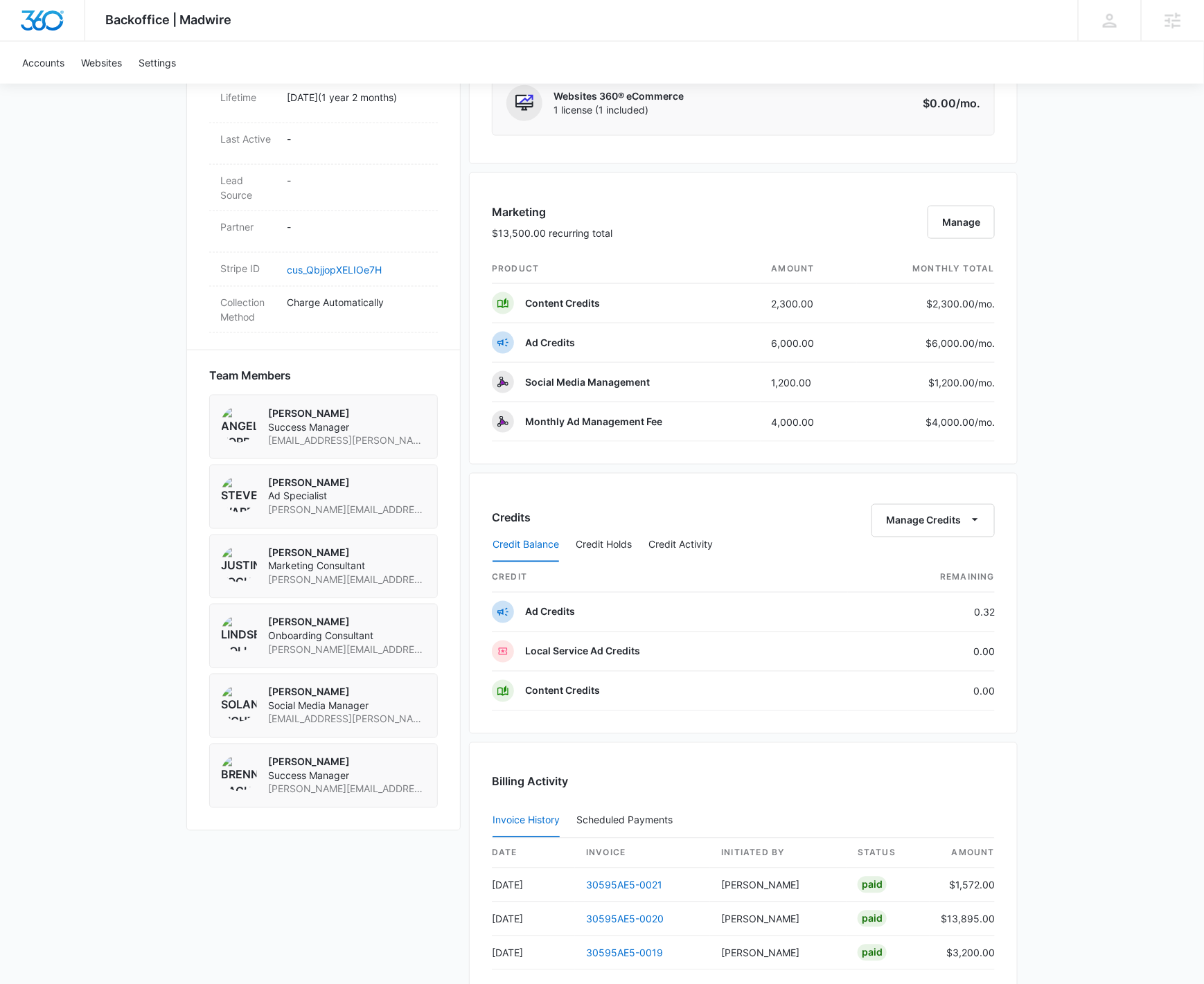
scroll to position [847, 0]
